Goal: Task Accomplishment & Management: Manage account settings

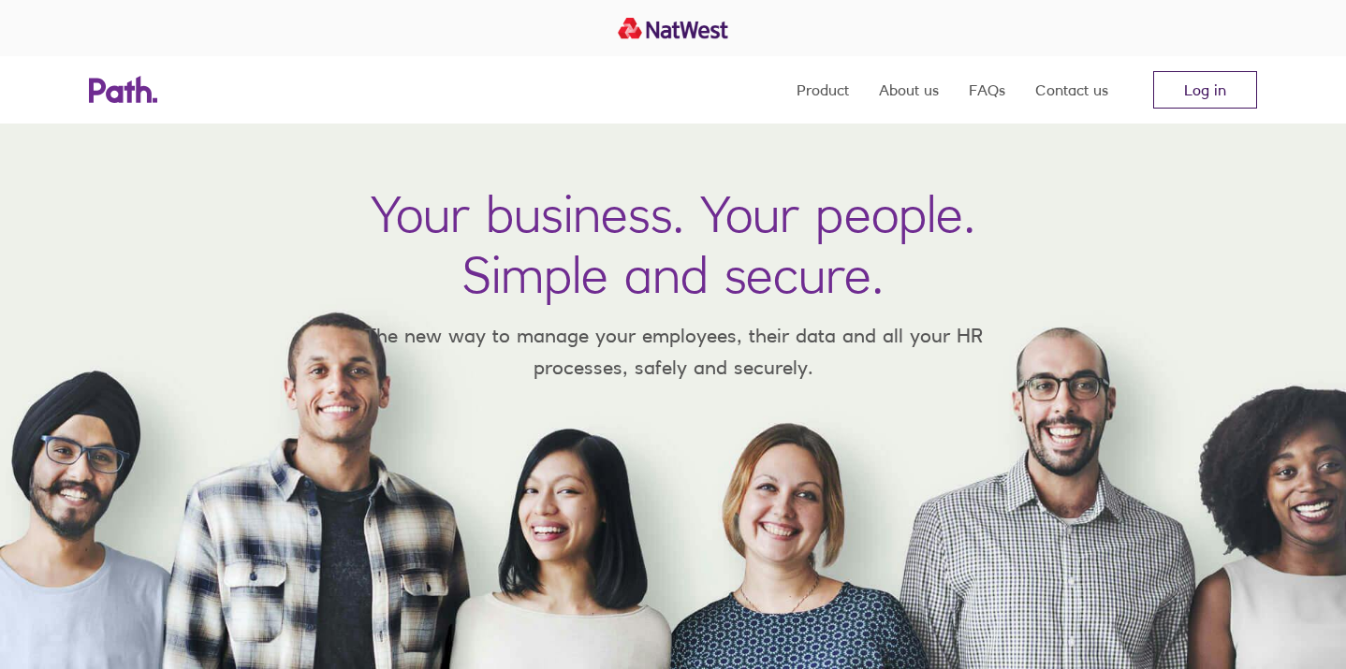
click at [1197, 95] on link "Log in" at bounding box center [1205, 89] width 104 height 37
click at [1188, 93] on link "Log in" at bounding box center [1205, 89] width 104 height 37
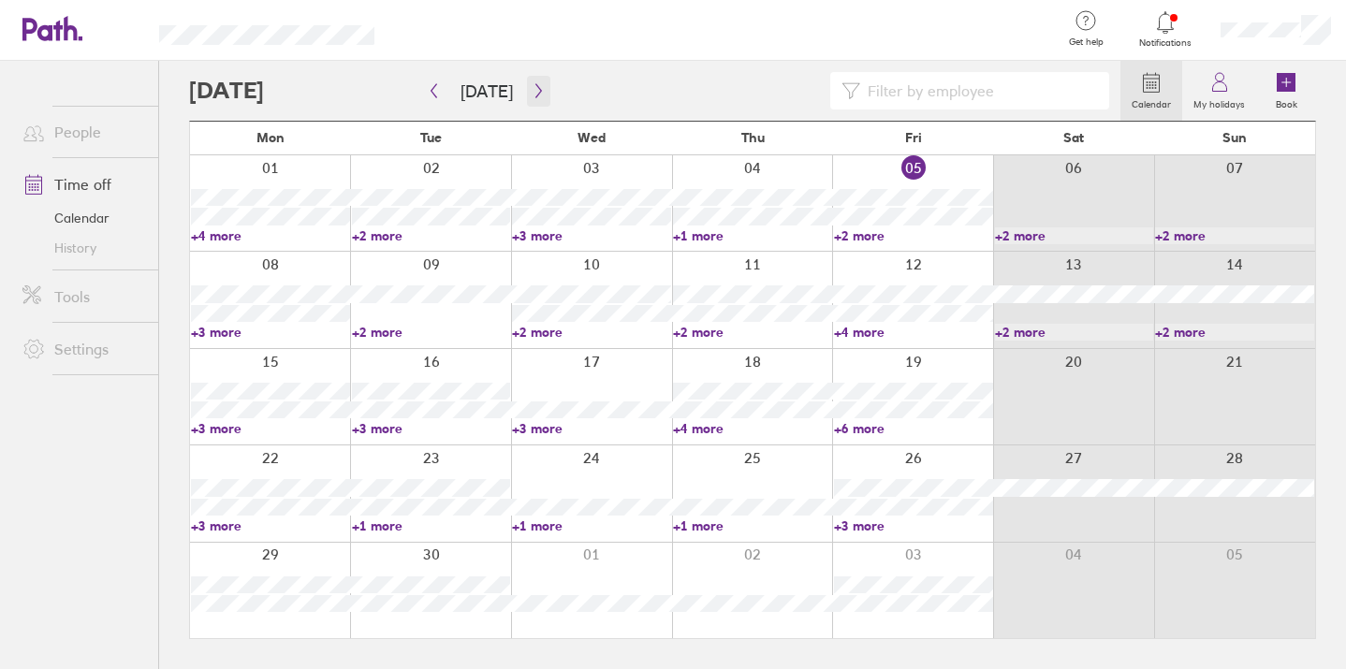
click at [536, 95] on icon "button" at bounding box center [539, 90] width 14 height 15
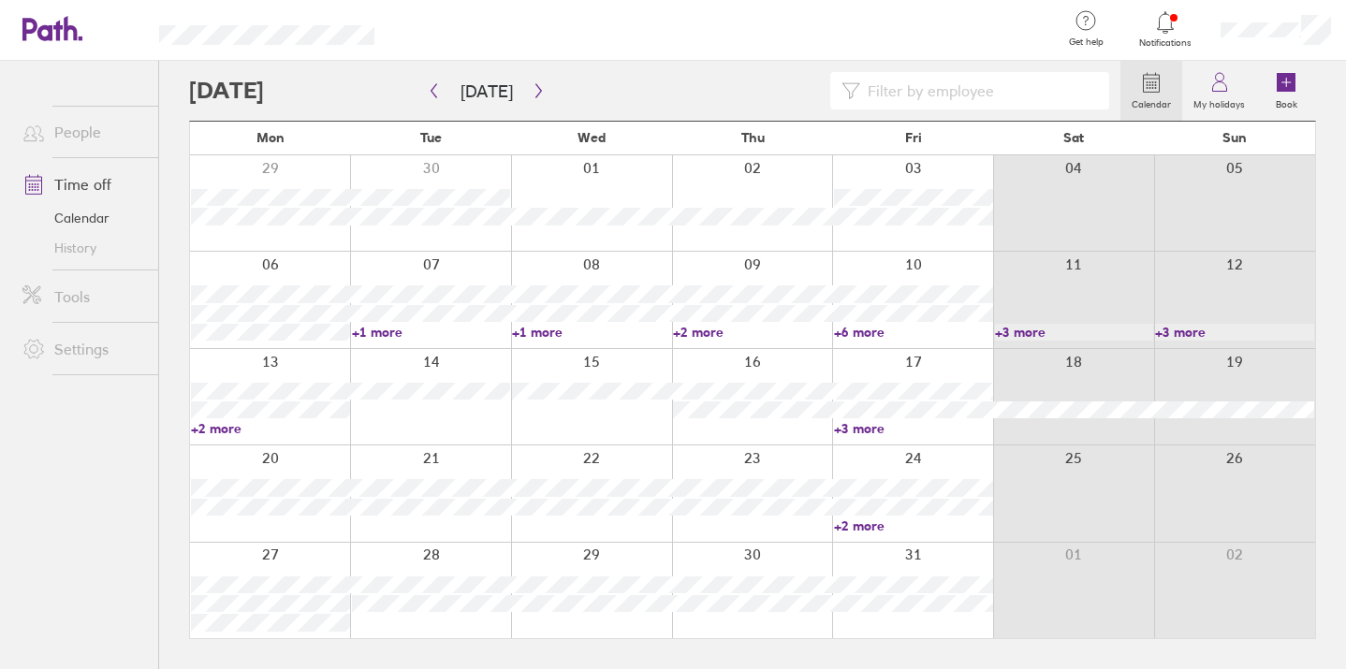
click at [862, 427] on link "+3 more" at bounding box center [913, 428] width 159 height 17
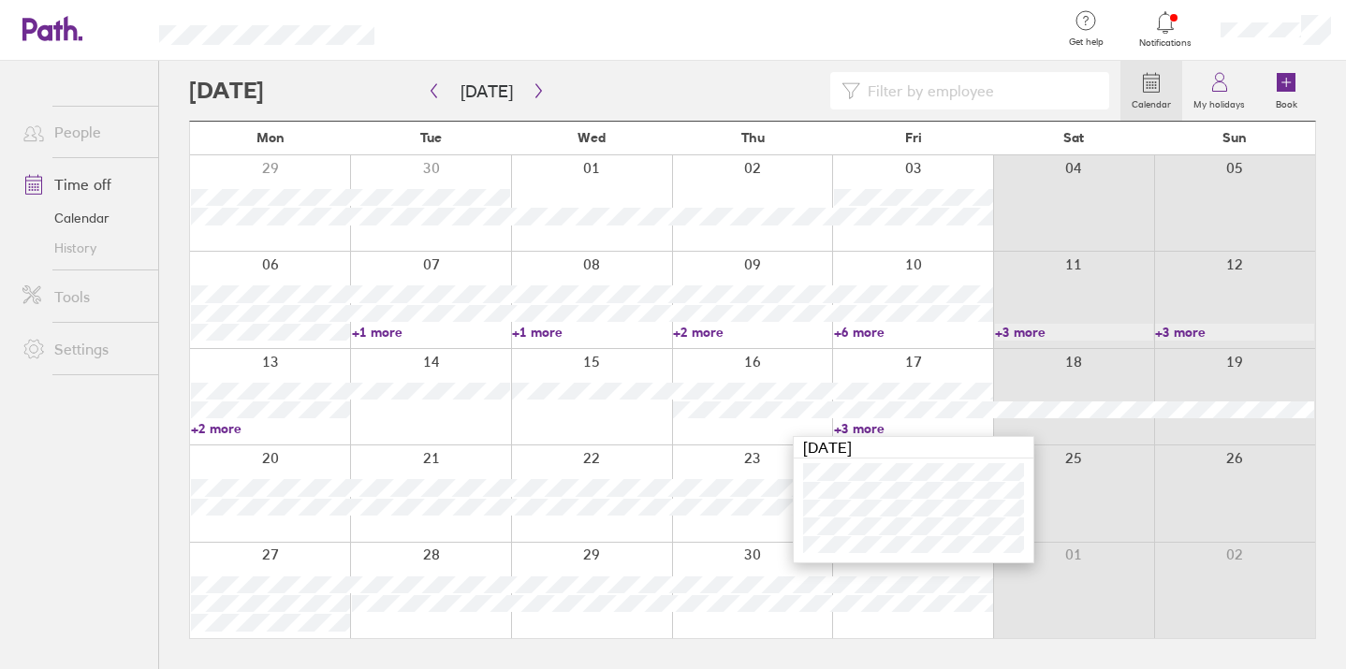
click at [863, 427] on link "+3 more" at bounding box center [913, 428] width 159 height 17
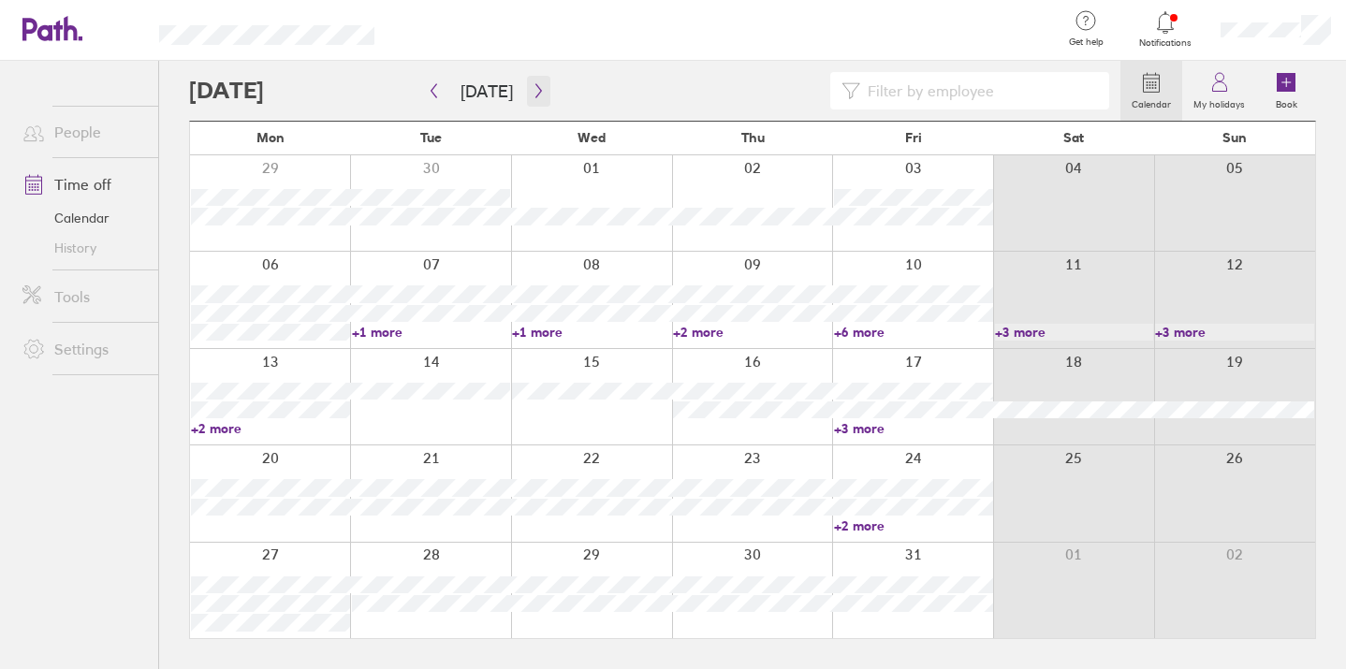
click at [535, 96] on icon "button" at bounding box center [538, 91] width 6 height 14
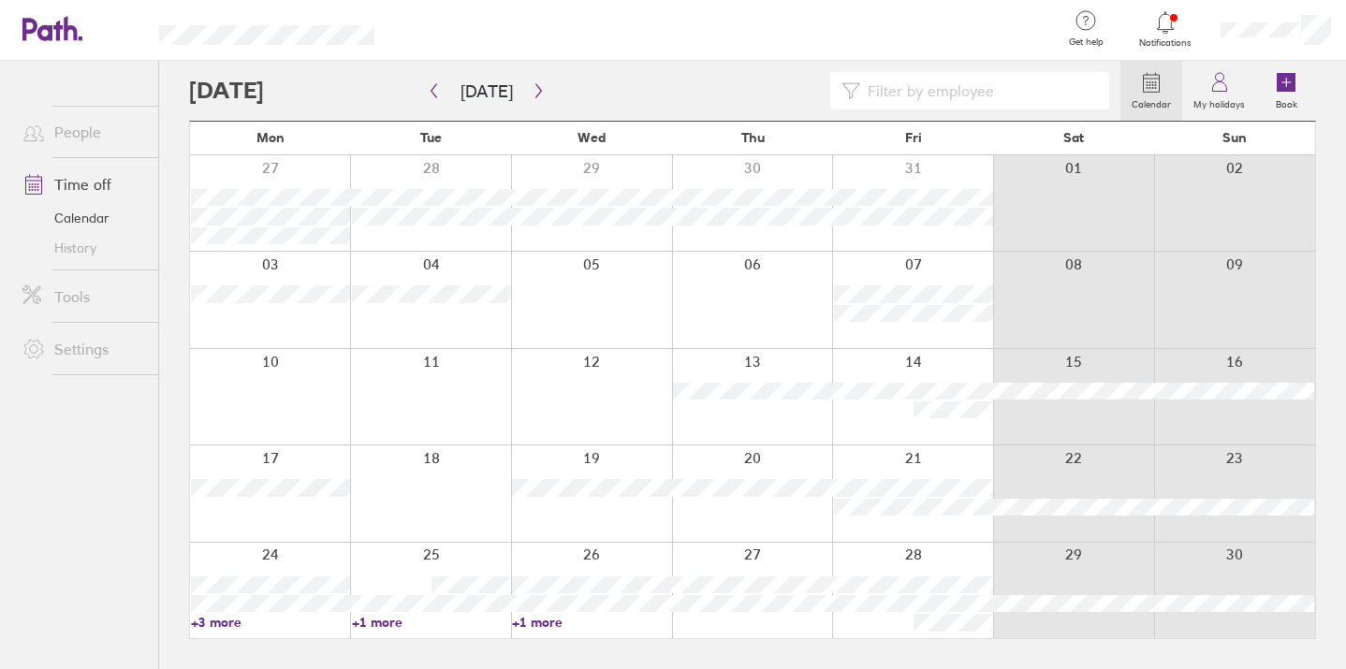
click at [217, 621] on link "+3 more" at bounding box center [270, 622] width 159 height 17
click at [372, 623] on link "+1 more" at bounding box center [431, 622] width 159 height 17
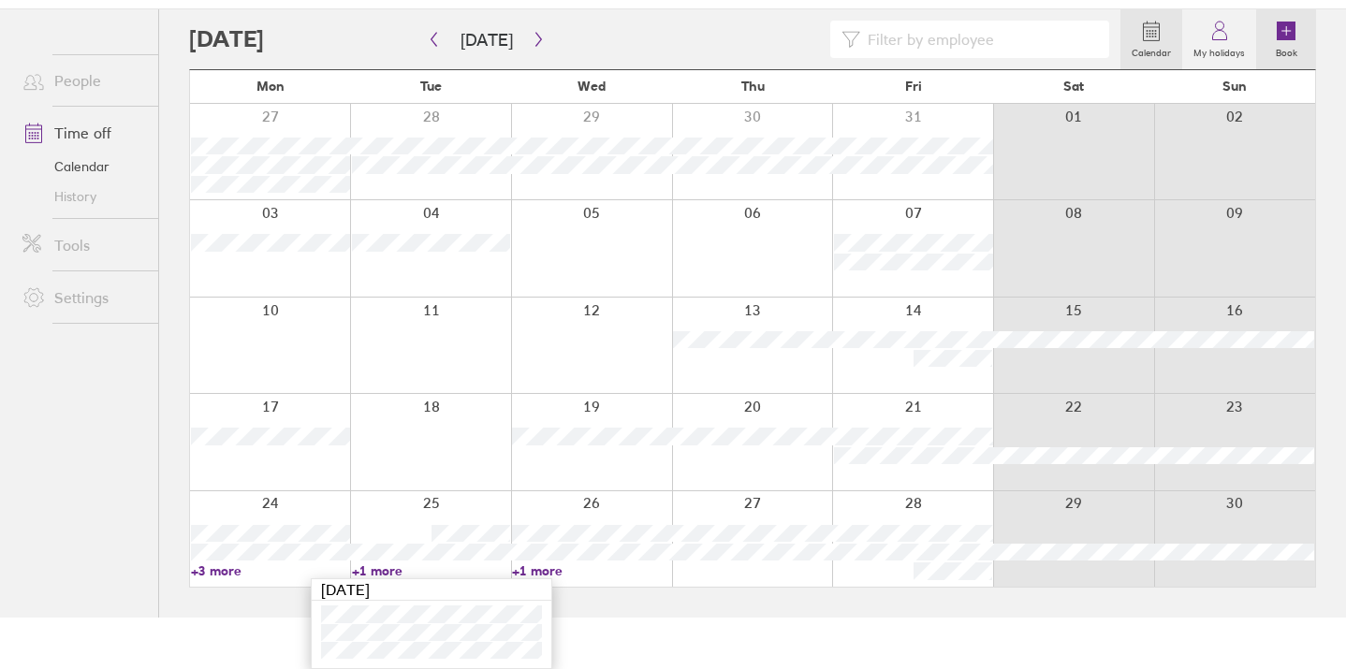
click at [1294, 28] on icon at bounding box center [1286, 31] width 19 height 19
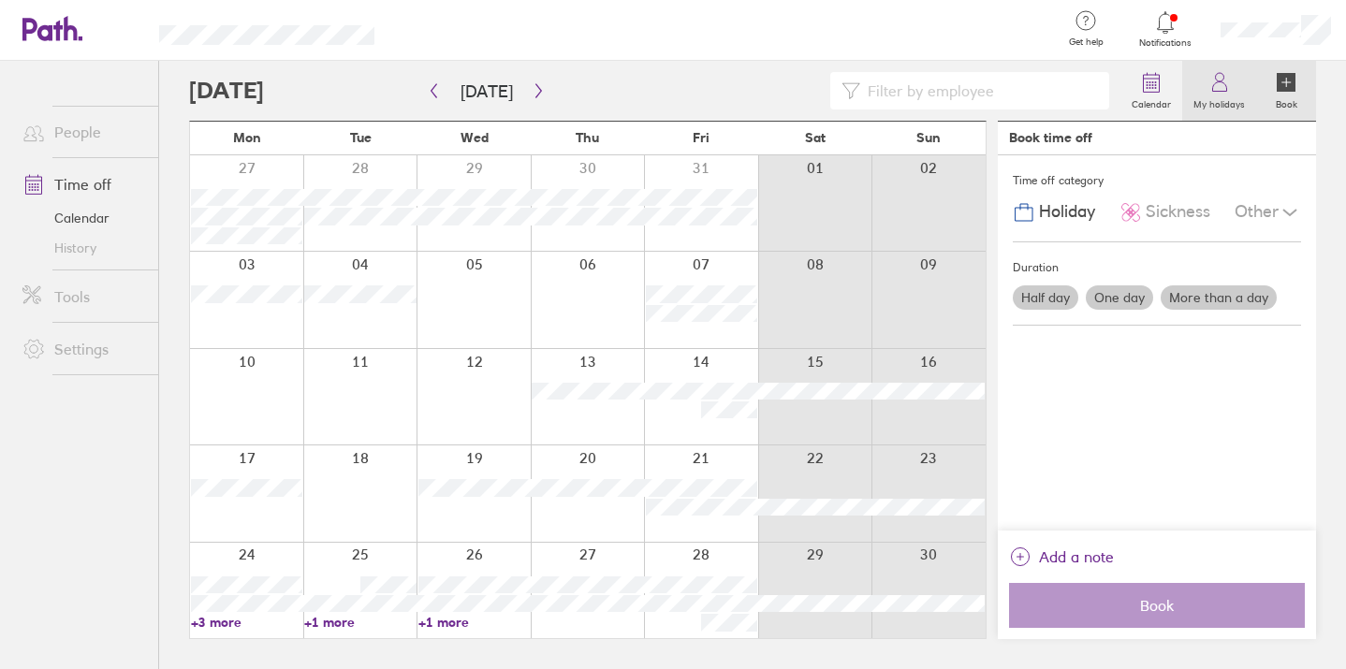
click at [1227, 100] on label "My holidays" at bounding box center [1219, 102] width 74 height 17
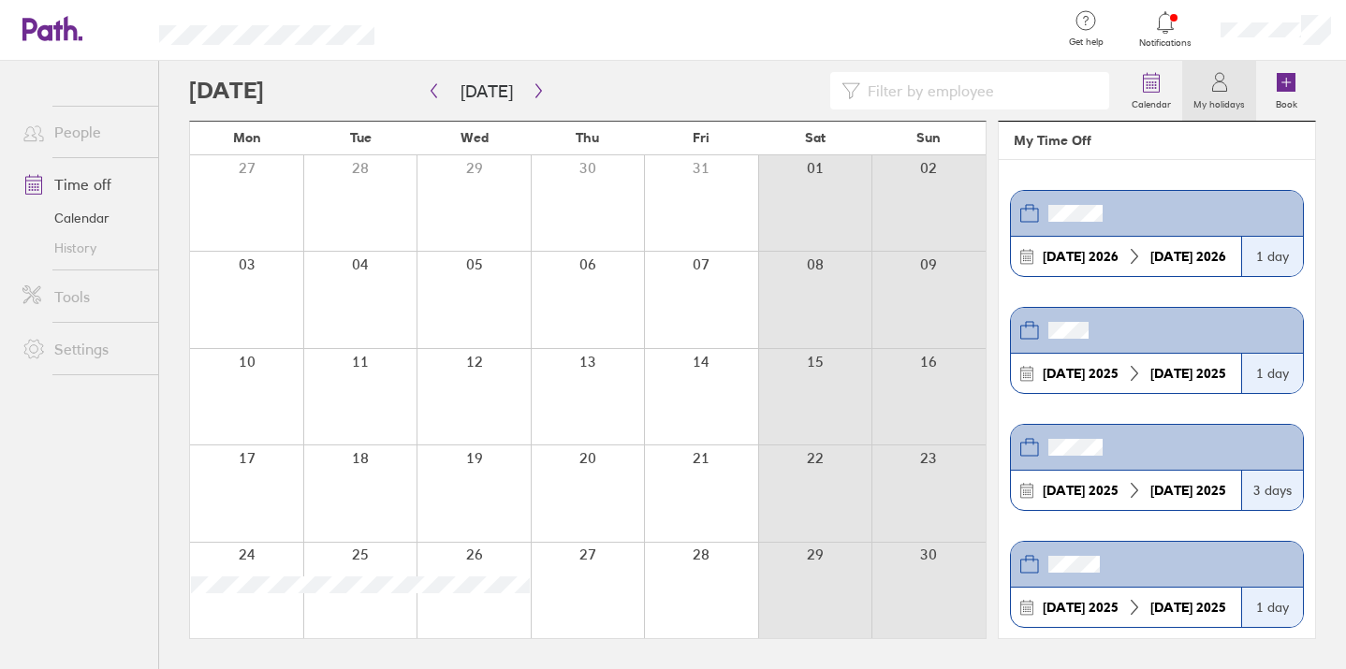
click at [1298, 56] on div at bounding box center [1276, 30] width 140 height 60
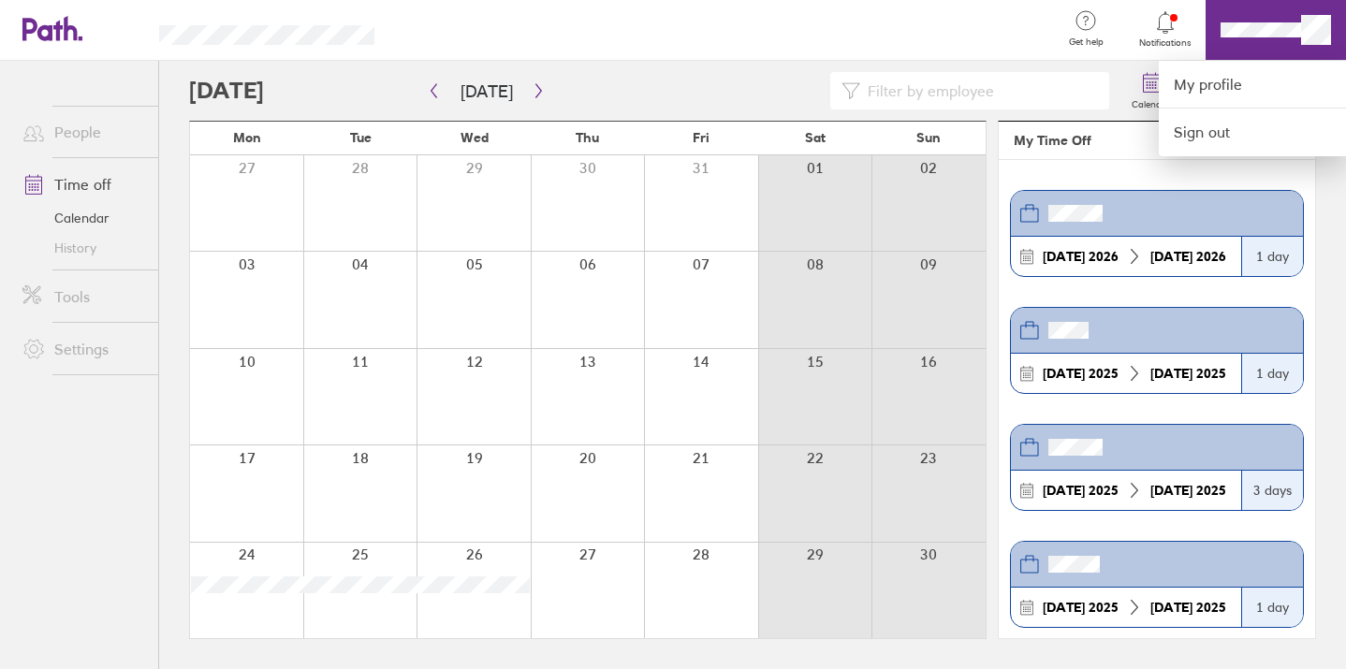
click at [1168, 265] on div at bounding box center [673, 334] width 1346 height 669
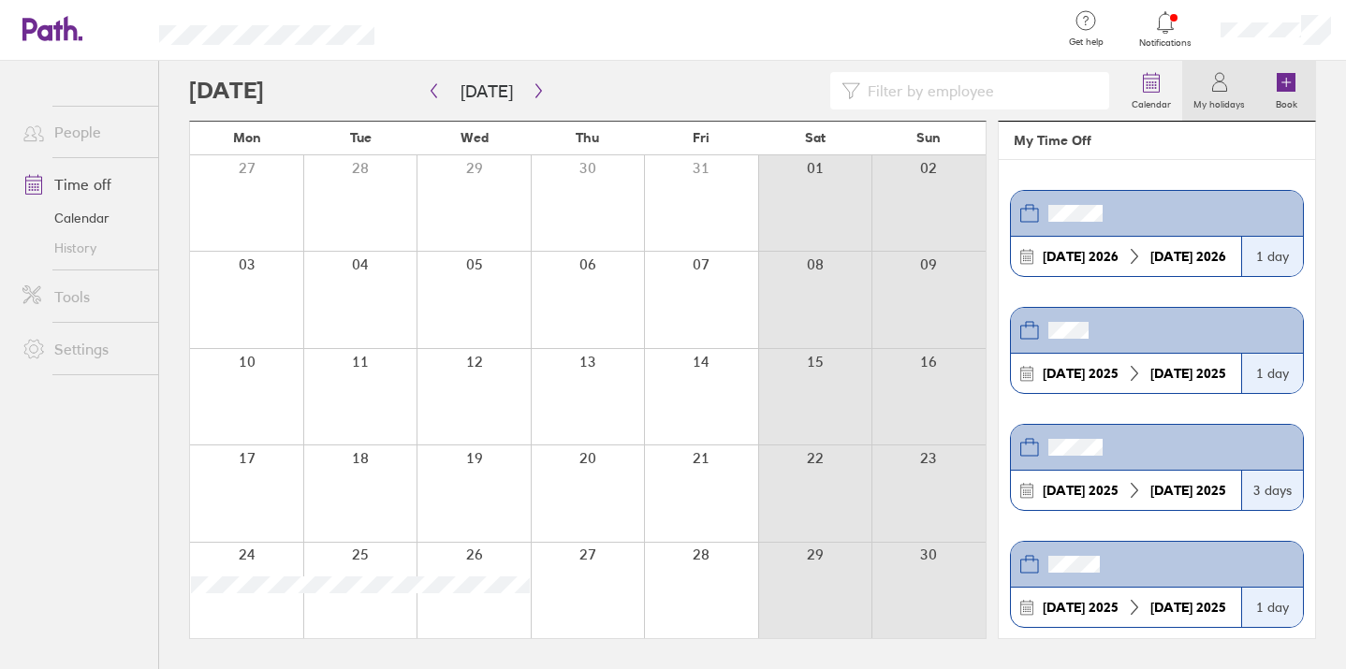
click at [1284, 74] on icon at bounding box center [1286, 82] width 19 height 19
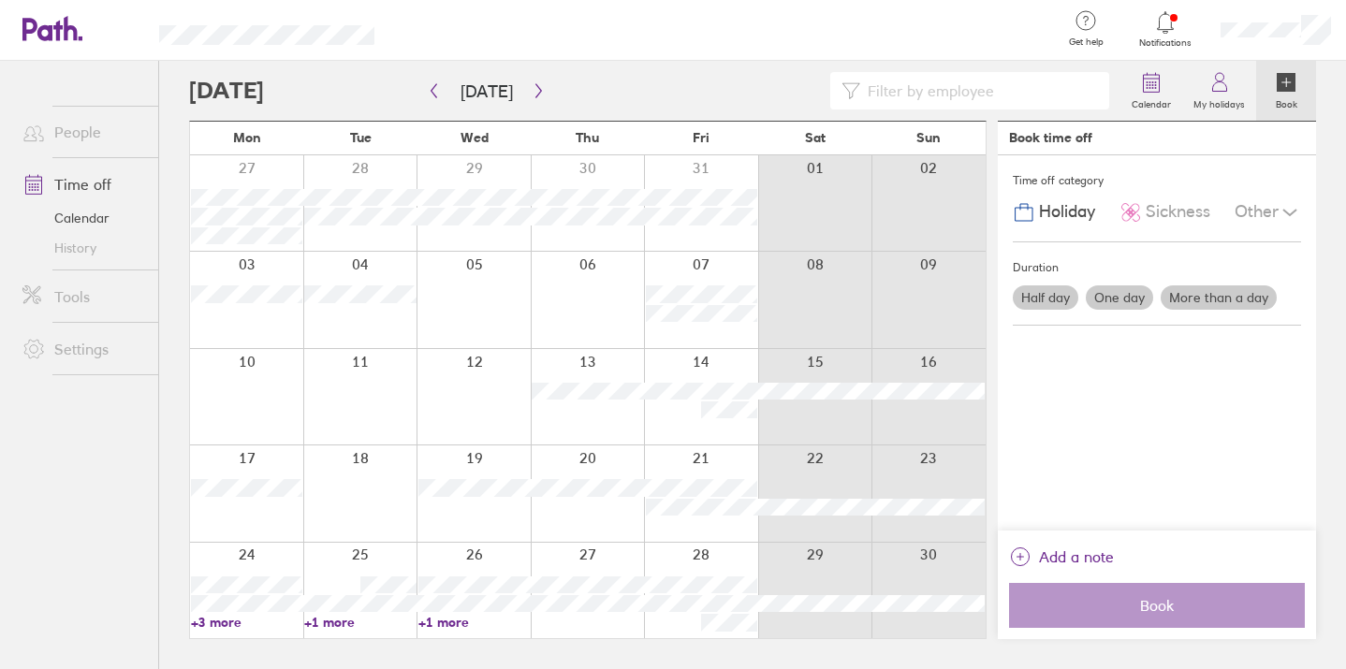
click at [1118, 298] on label "One day" at bounding box center [1119, 298] width 67 height 24
click at [0, 0] on input "One day" at bounding box center [0, 0] width 0 height 0
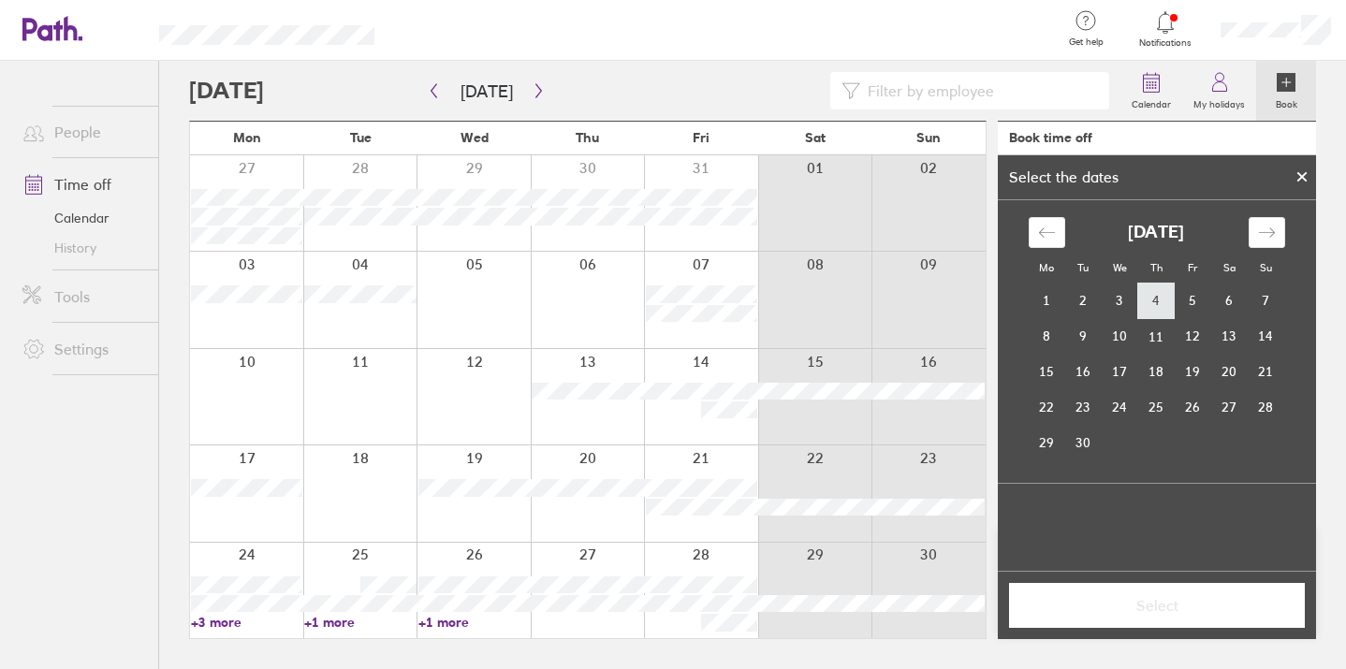
click at [1146, 293] on td "4" at bounding box center [1156, 302] width 37 height 36
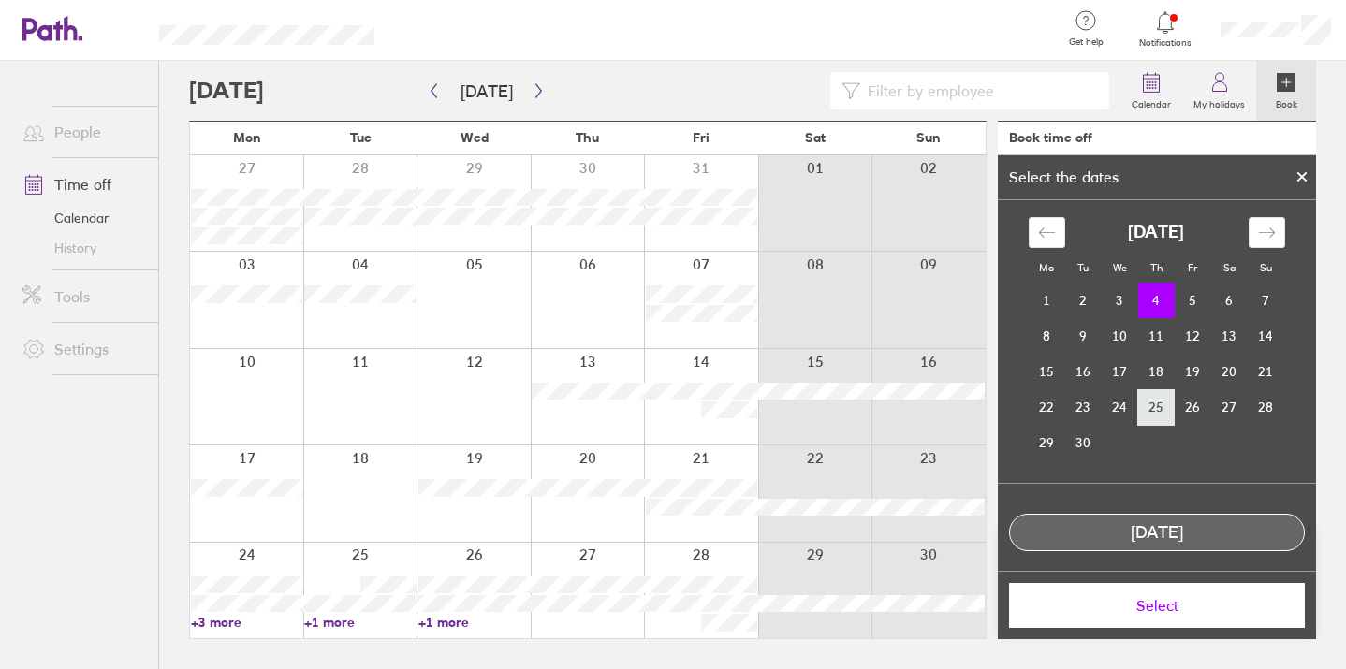
click at [1166, 396] on td "25" at bounding box center [1156, 407] width 37 height 36
click at [1147, 611] on span "Select" at bounding box center [1157, 605] width 270 height 17
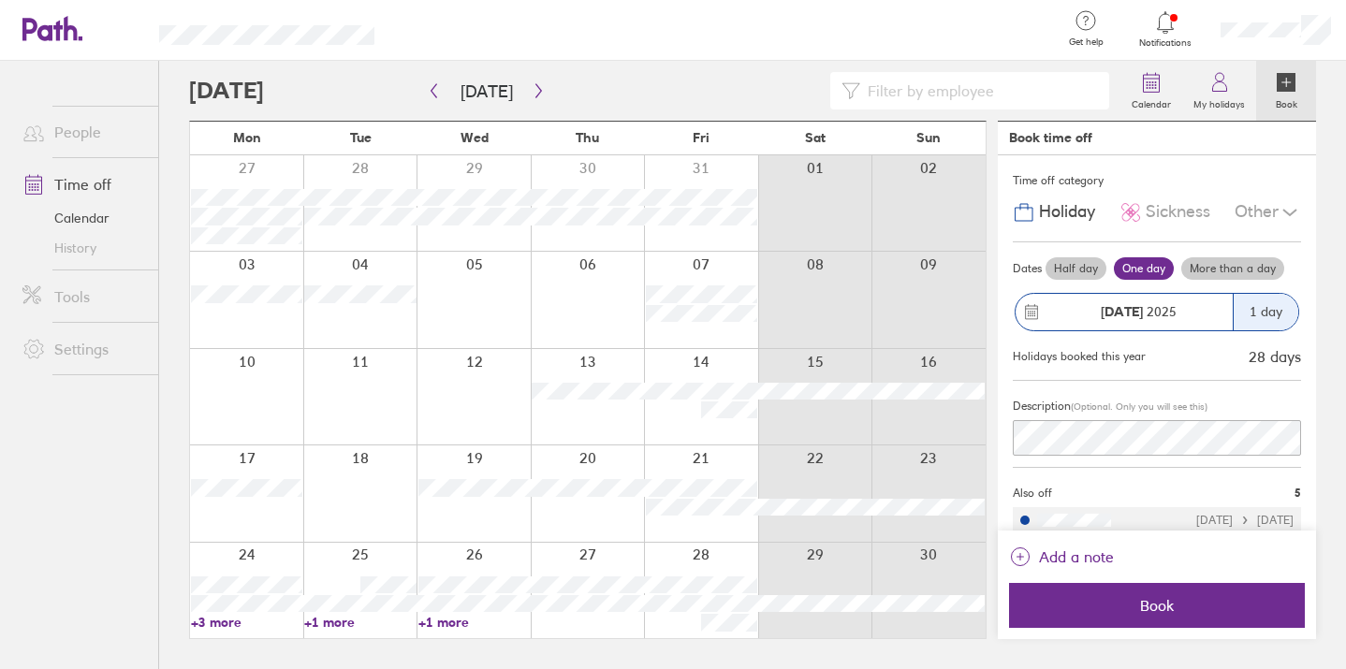
click at [1218, 270] on label "More than a day" at bounding box center [1232, 268] width 103 height 22
click at [0, 0] on input "More than a day" at bounding box center [0, 0] width 0 height 0
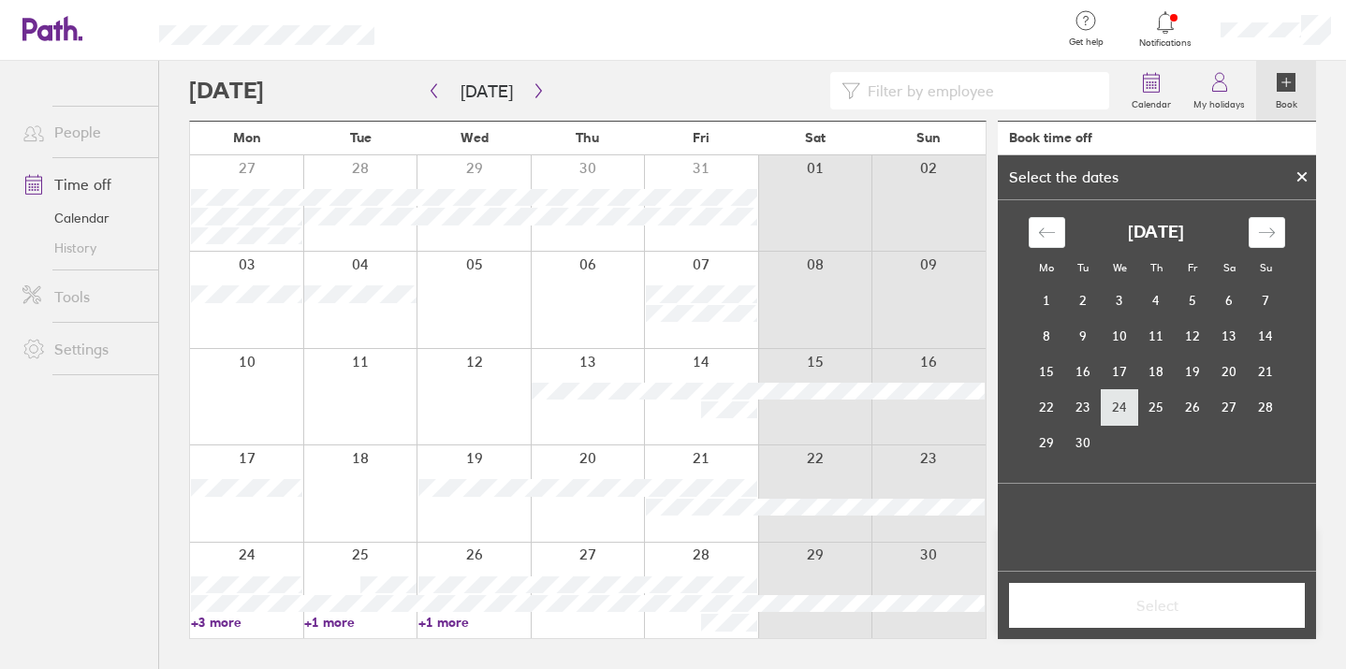
click at [1127, 408] on td "24" at bounding box center [1120, 407] width 37 height 36
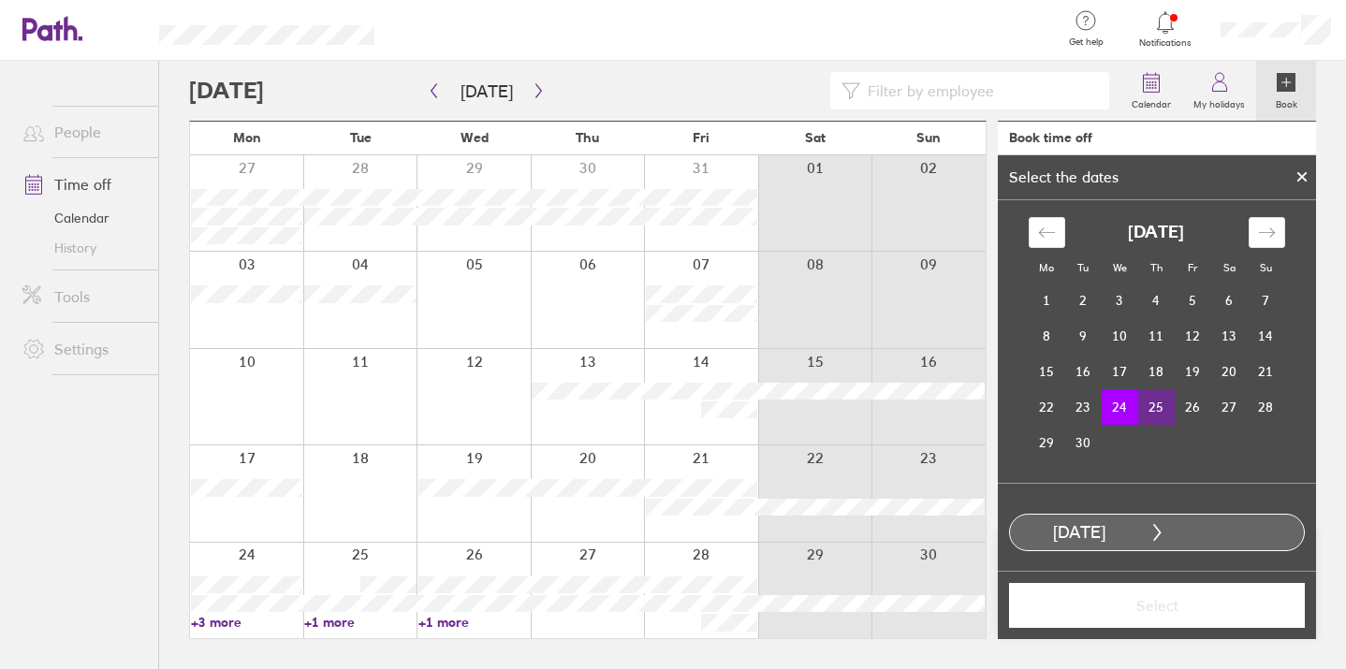
click at [1161, 411] on td "25" at bounding box center [1156, 407] width 37 height 36
click at [1124, 603] on span "Select" at bounding box center [1157, 605] width 270 height 17
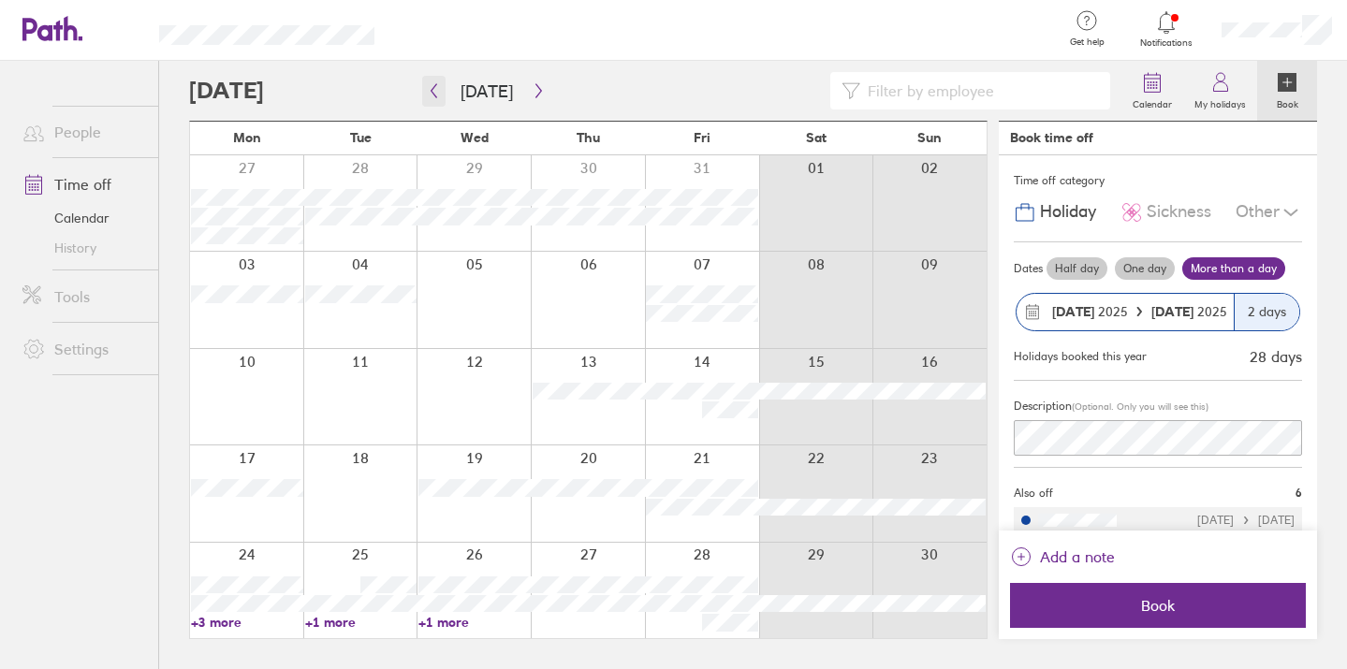
click at [436, 93] on icon "button" at bounding box center [434, 90] width 14 height 15
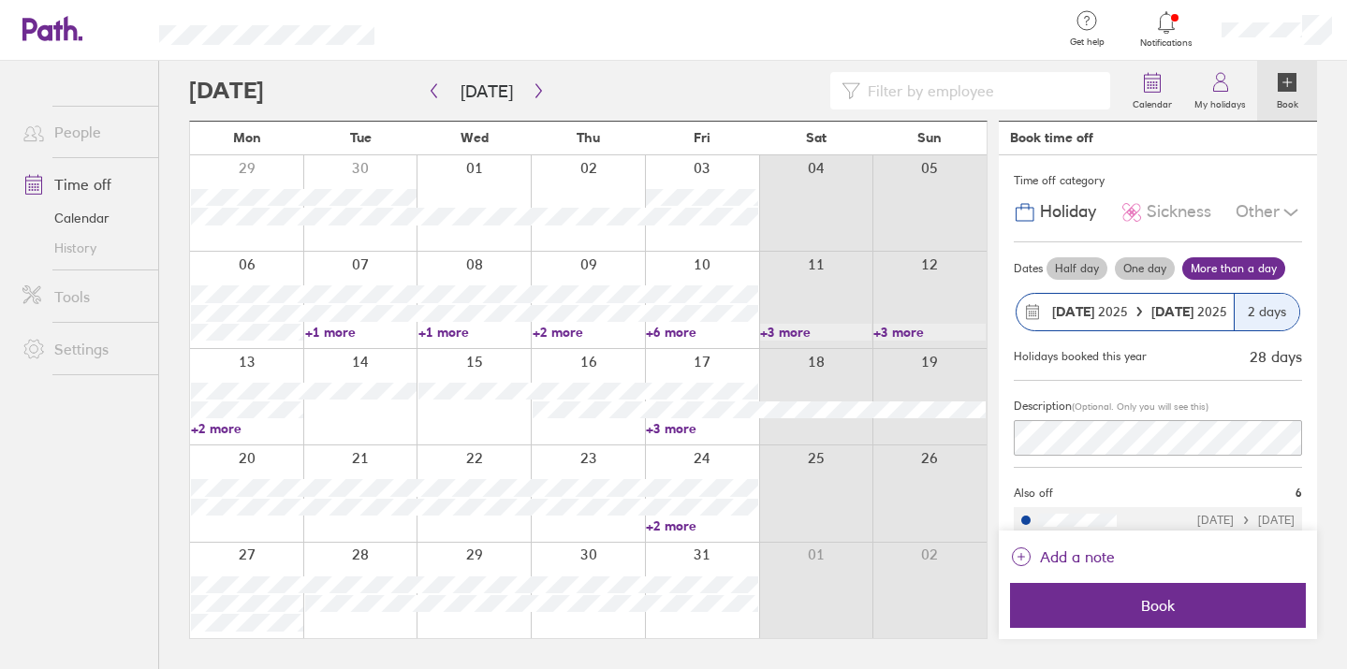
click at [1225, 96] on label "My holidays" at bounding box center [1220, 102] width 74 height 17
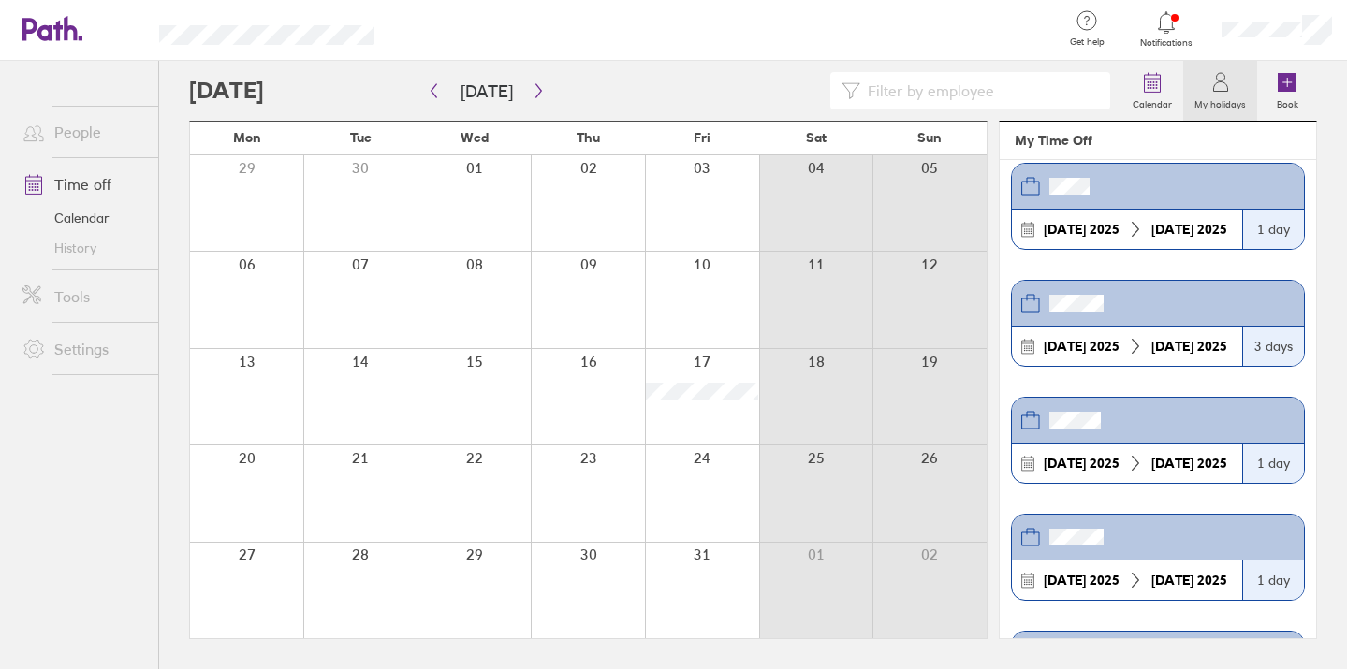
scroll to position [154, 0]
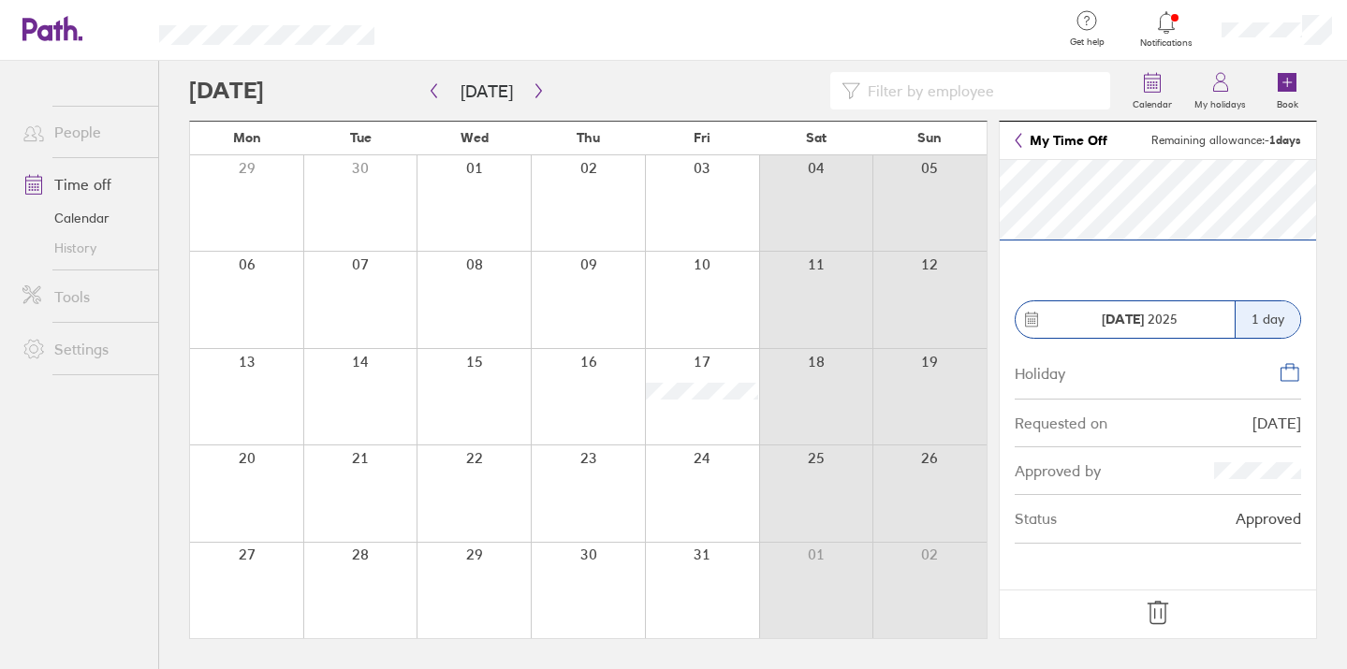
click at [1156, 612] on icon at bounding box center [1158, 613] width 30 height 30
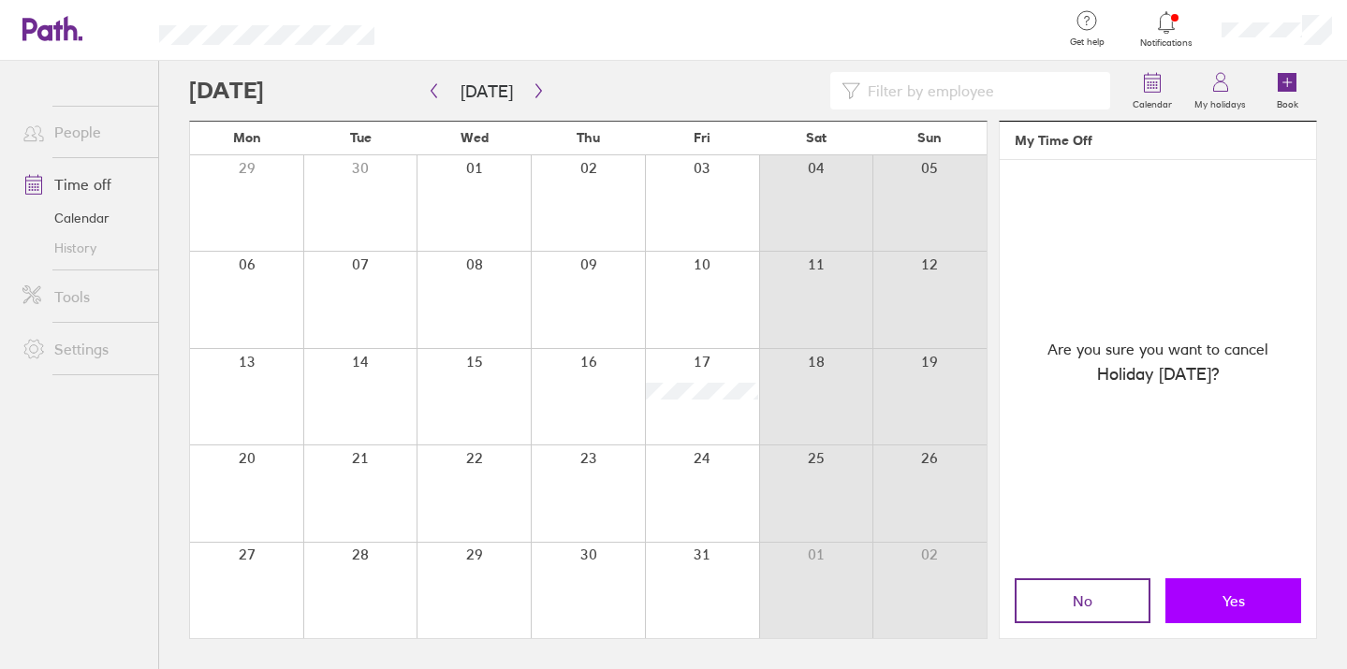
click at [1211, 611] on button "Yes" at bounding box center [1234, 601] width 136 height 45
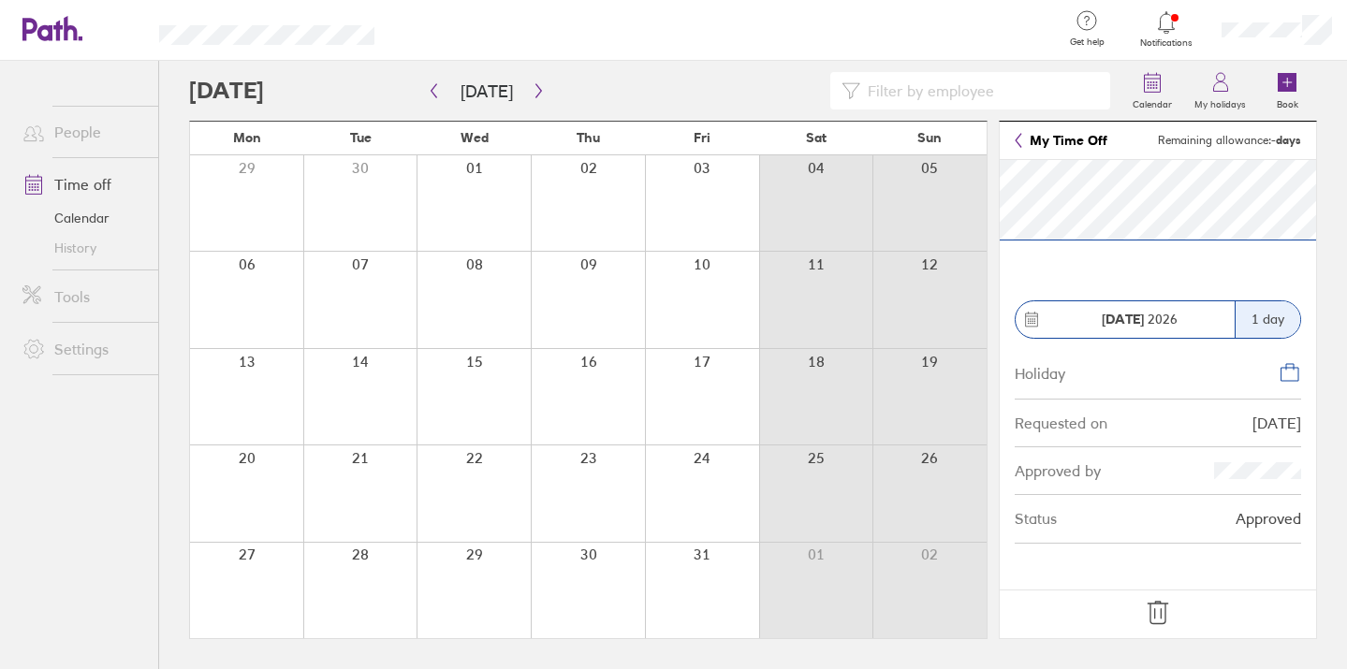
click at [1017, 140] on icon at bounding box center [1018, 140] width 7 height 15
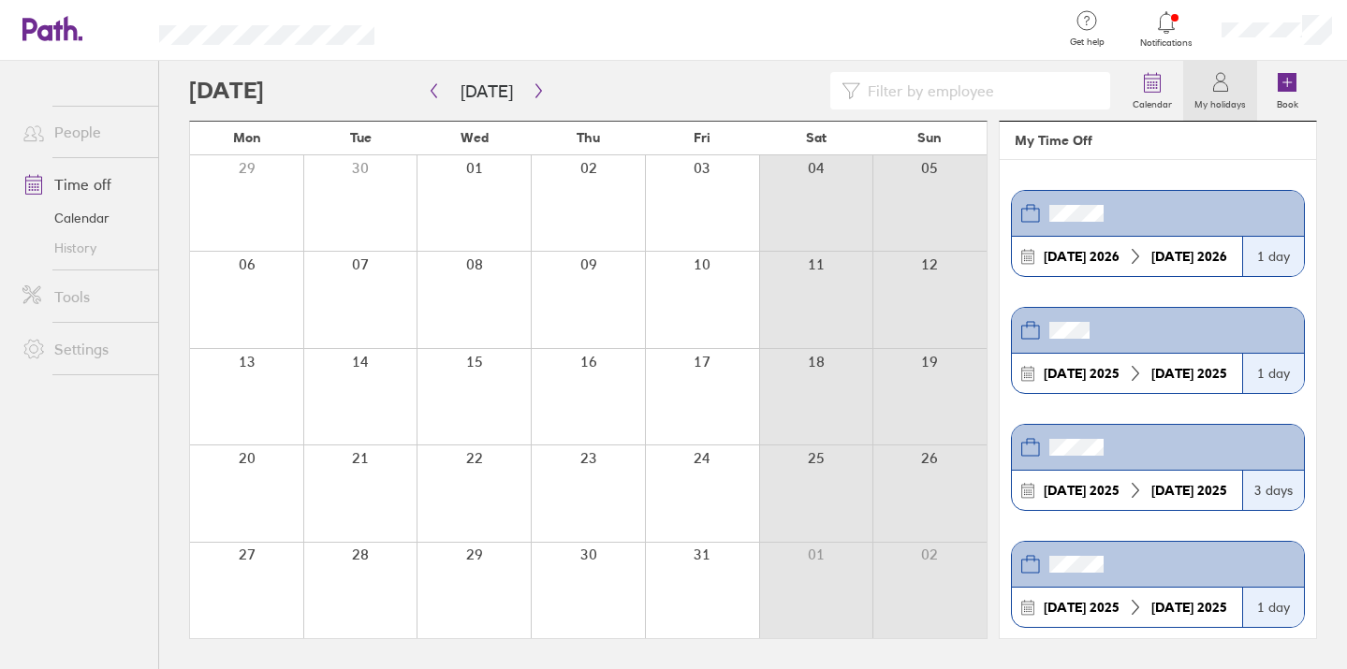
click at [1130, 220] on header at bounding box center [1158, 214] width 292 height 46
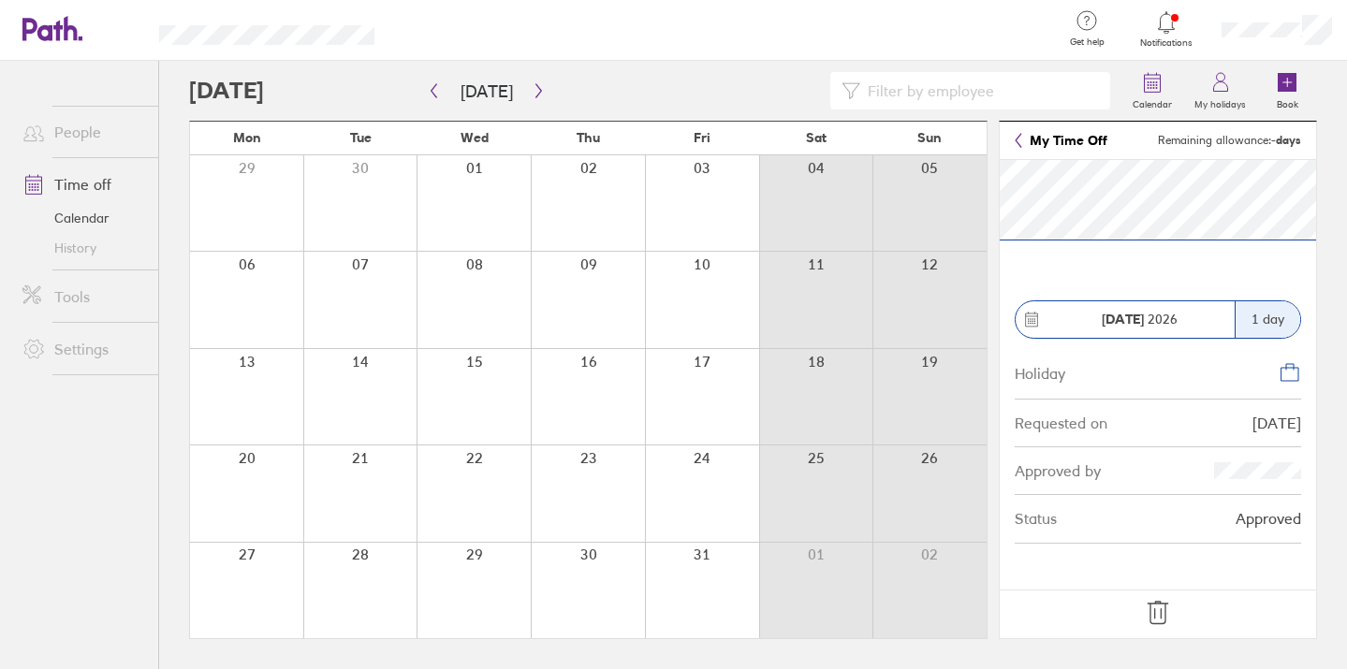
click at [1015, 139] on icon at bounding box center [1018, 140] width 7 height 15
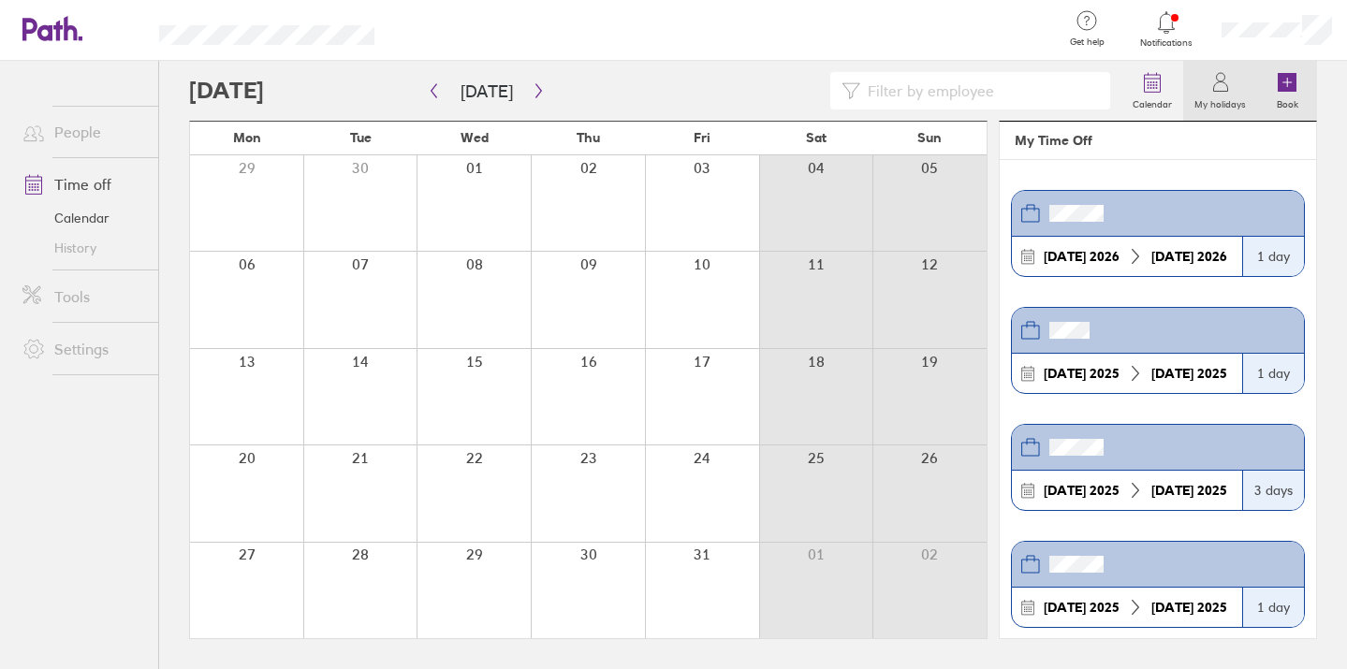
click at [1284, 86] on icon at bounding box center [1287, 82] width 19 height 19
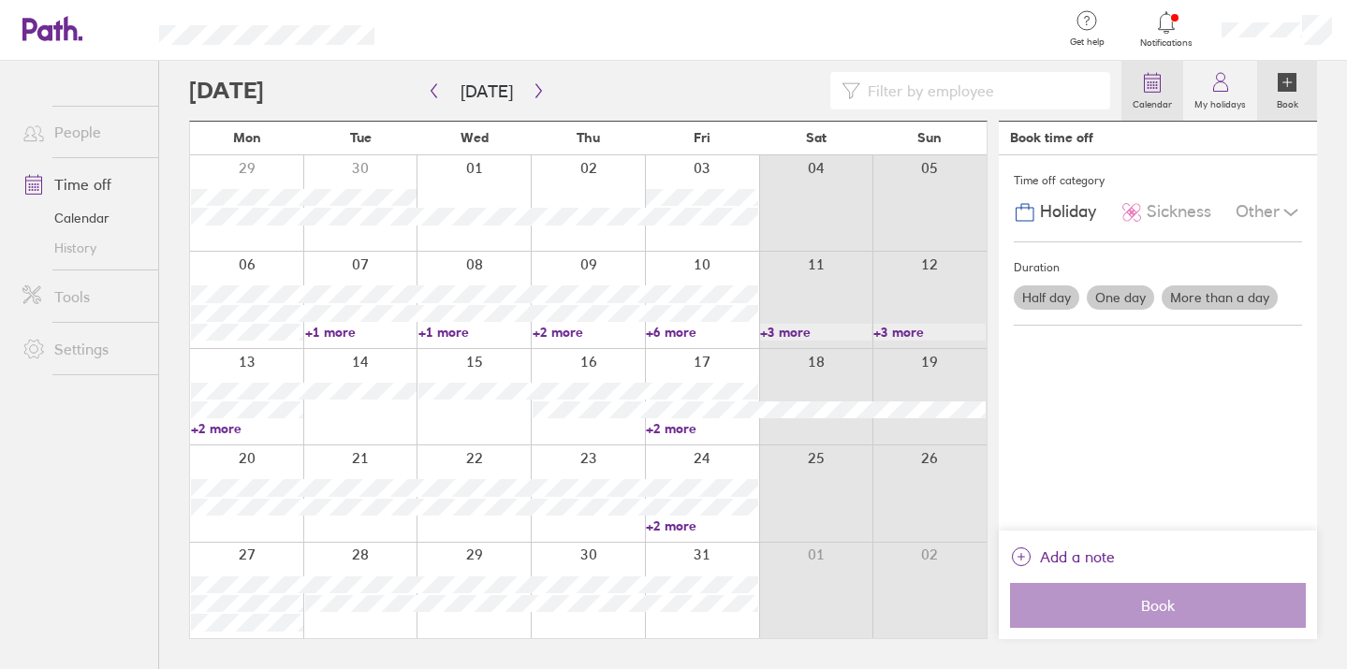
click at [1158, 94] on label "Calendar" at bounding box center [1153, 102] width 62 height 17
